Goal: Find specific page/section: Find specific page/section

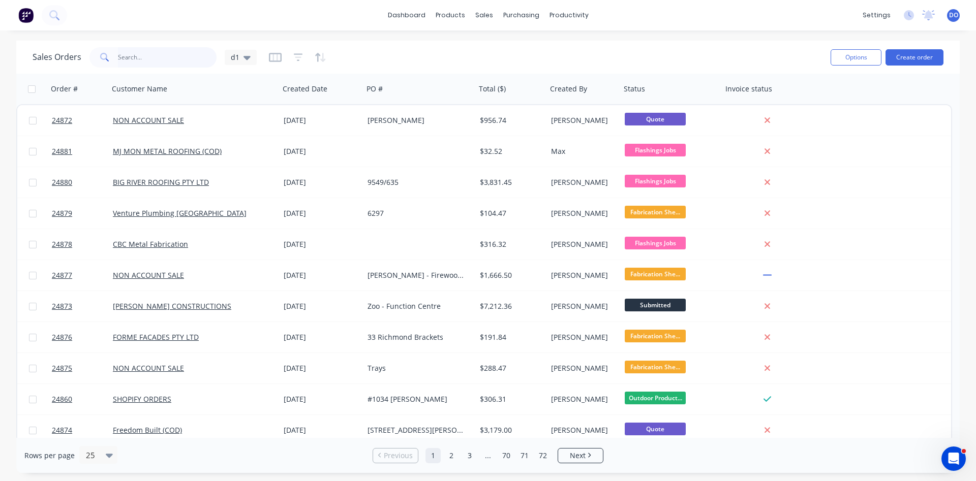
click at [168, 59] on input "text" at bounding box center [167, 57] width 99 height 20
click at [477, 50] on div "Product Catalogue" at bounding box center [495, 48] width 63 height 9
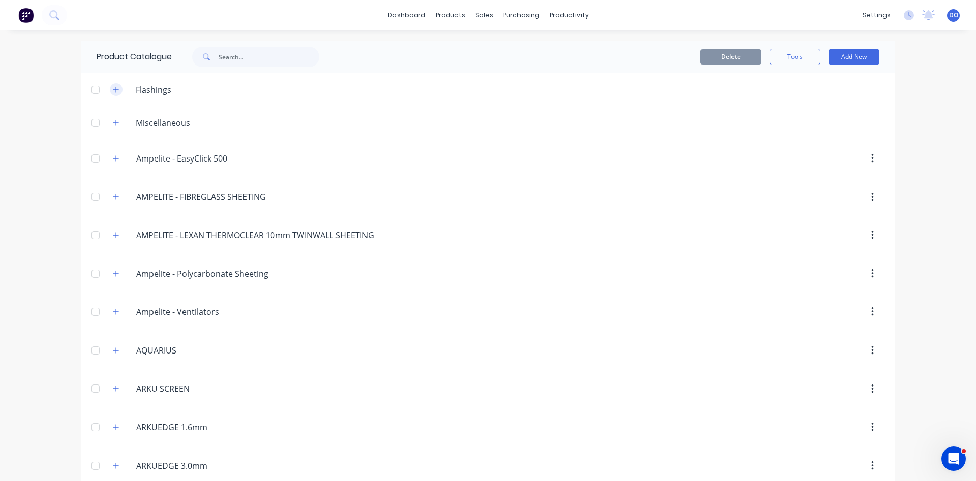
click at [117, 93] on icon "button" at bounding box center [116, 89] width 6 height 7
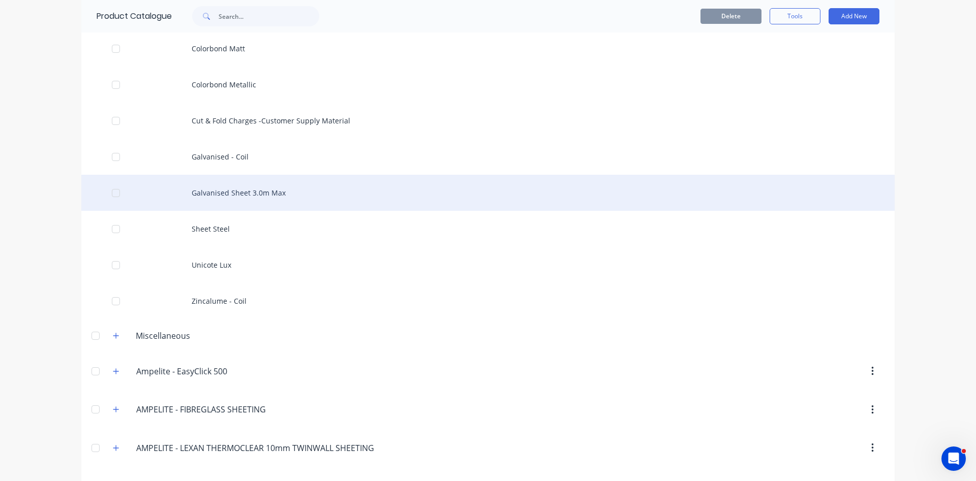
scroll to position [232, 0]
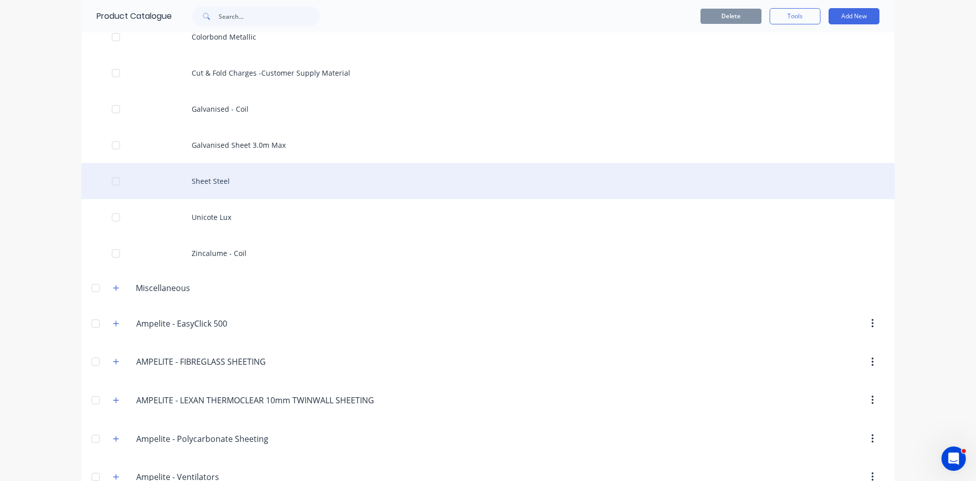
click at [236, 183] on div "Sheet Steel" at bounding box center [487, 181] width 813 height 36
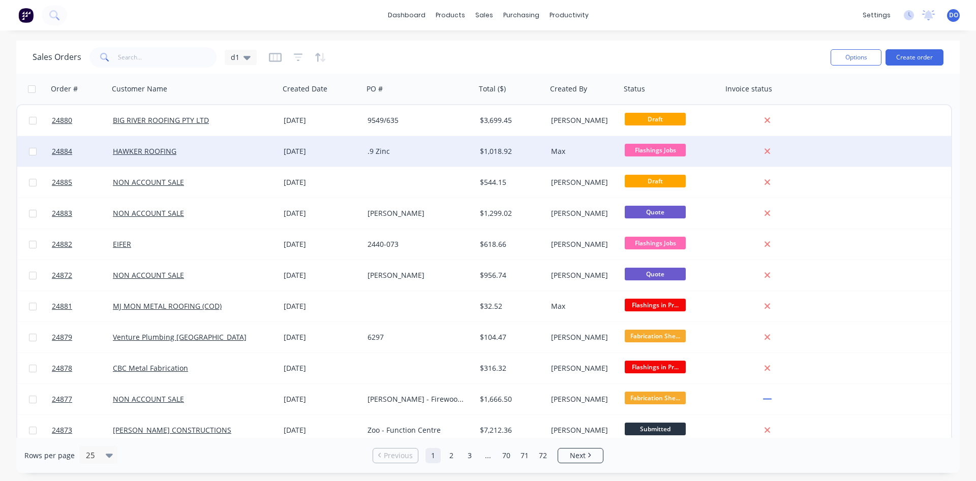
click at [234, 149] on div "HAWKER ROOFING" at bounding box center [190, 151] width 154 height 10
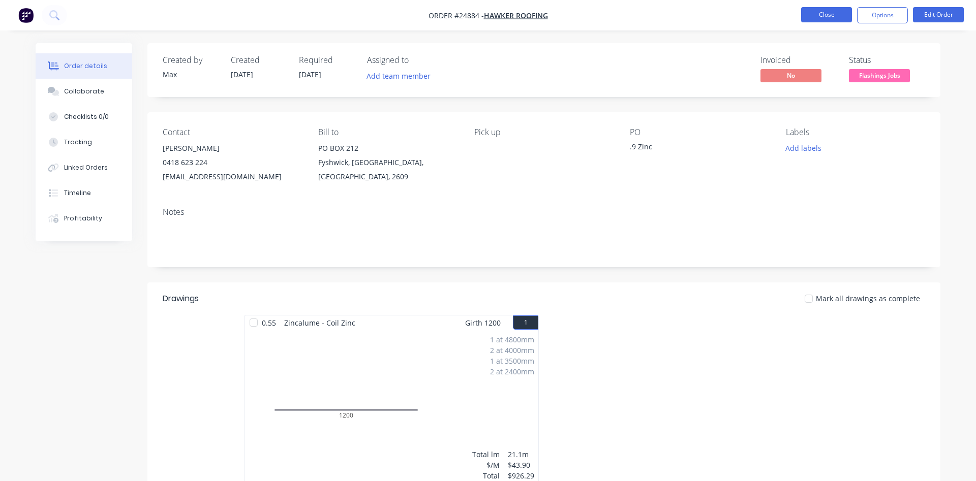
click at [817, 11] on button "Close" at bounding box center [826, 14] width 51 height 15
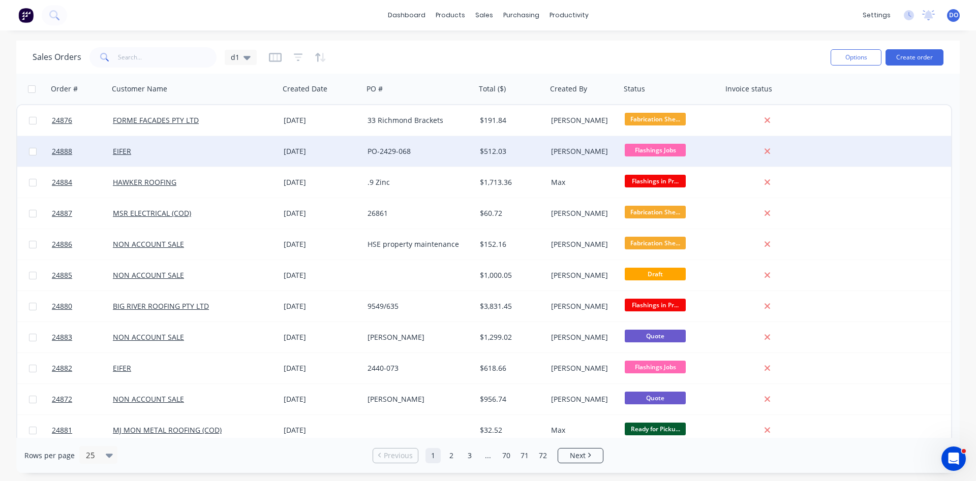
click at [425, 159] on div "PO-2429-068" at bounding box center [419, 151] width 112 height 30
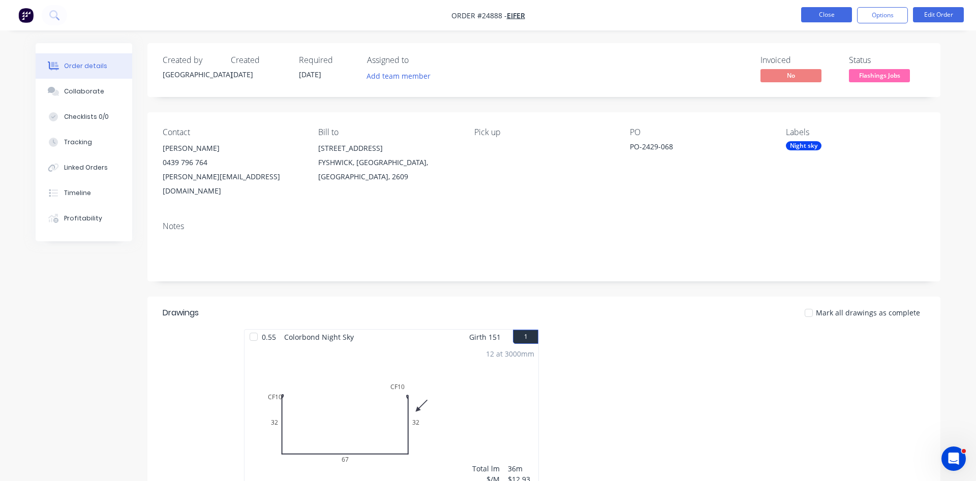
click at [840, 13] on button "Close" at bounding box center [826, 14] width 51 height 15
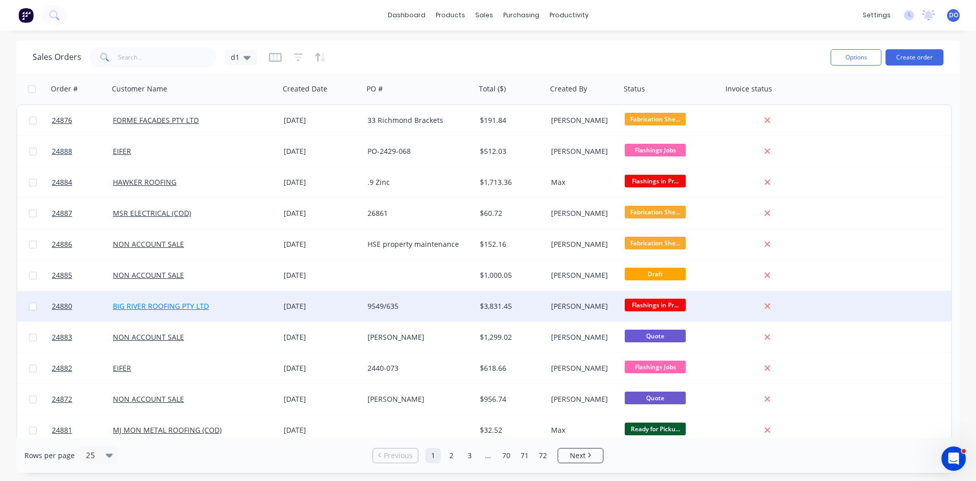
click at [157, 304] on link "BIG RIVER ROOFING PTY LTD" at bounding box center [161, 306] width 96 height 10
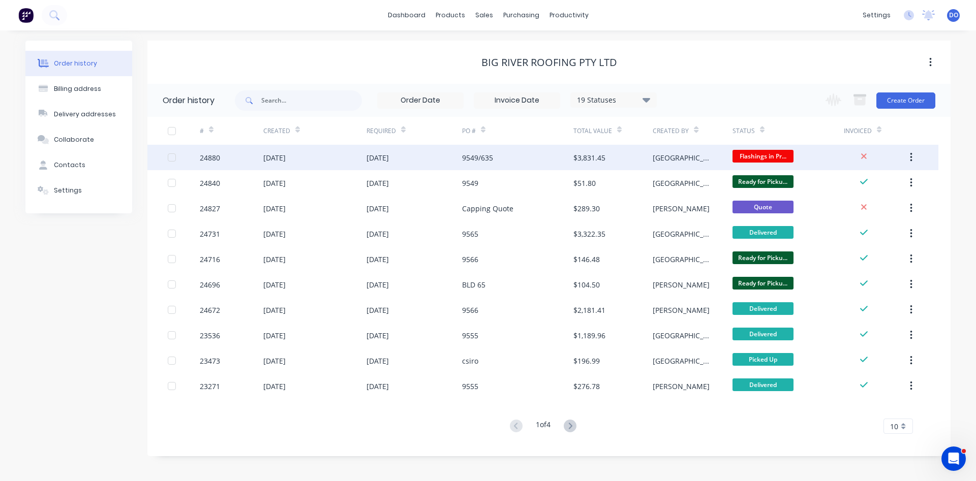
click at [521, 159] on div "9549/635" at bounding box center [517, 157] width 111 height 25
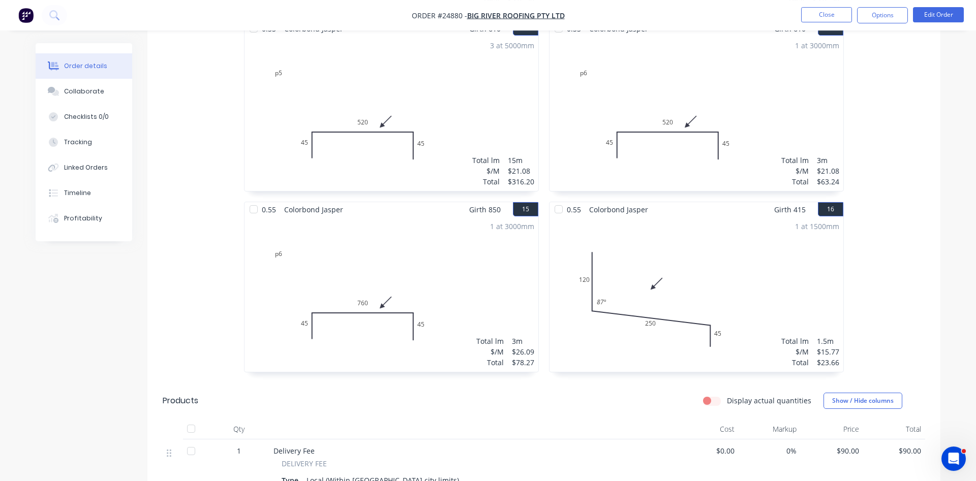
scroll to position [1400, 0]
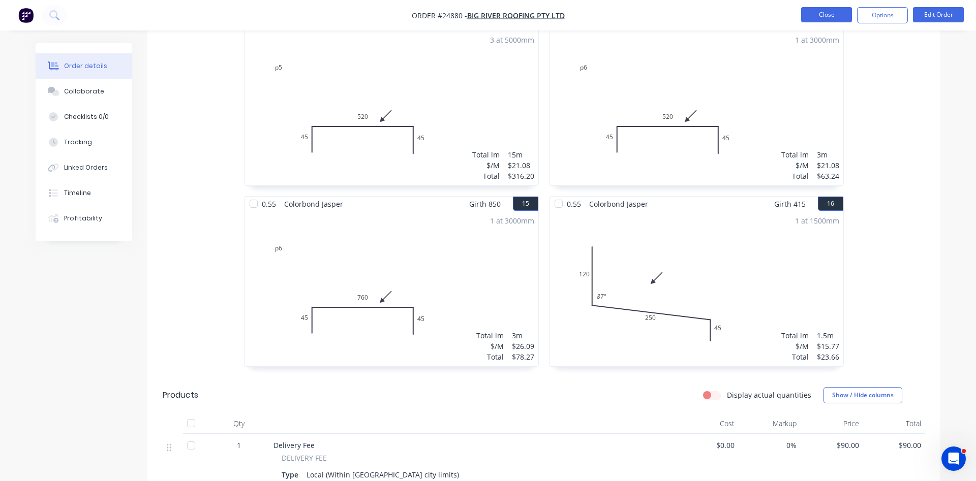
click at [818, 20] on button "Close" at bounding box center [826, 14] width 51 height 15
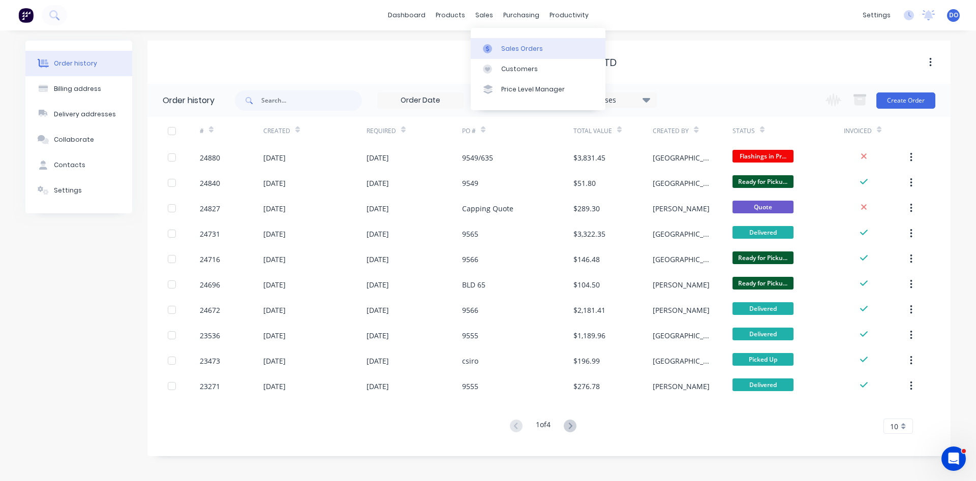
click at [513, 44] on link "Sales Orders" at bounding box center [538, 48] width 135 height 20
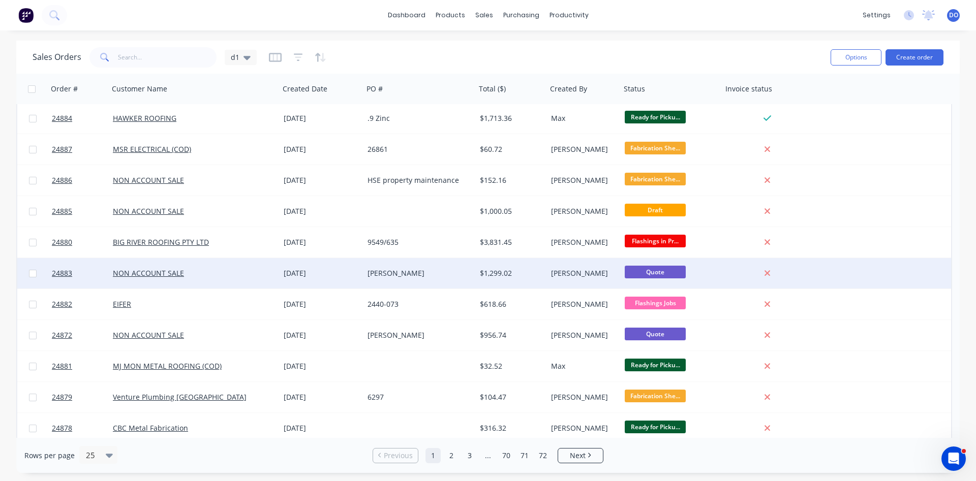
scroll to position [116, 0]
